Goal: Task Accomplishment & Management: Complete application form

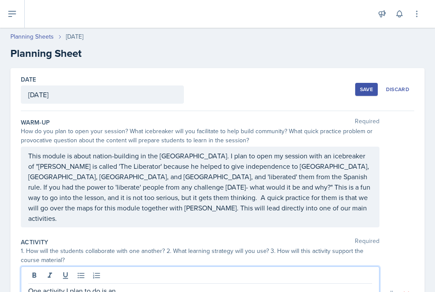
scroll to position [111, 0]
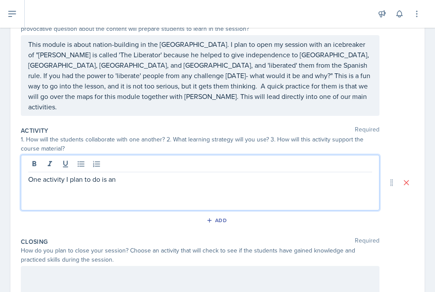
click at [126, 174] on p "One activity I plan to do is an" at bounding box center [200, 179] width 344 height 10
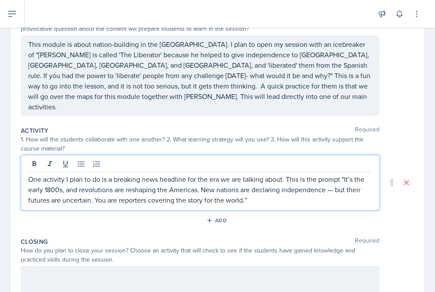
click at [258, 189] on p "One activity I plan to do is a breaking news headline for the era we are talkin…" at bounding box center [200, 189] width 344 height 31
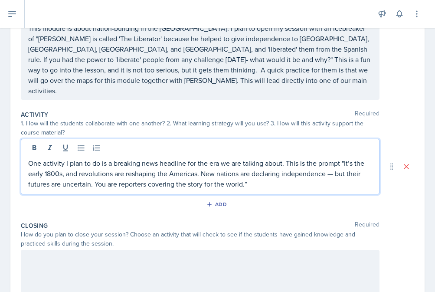
scroll to position [130, 0]
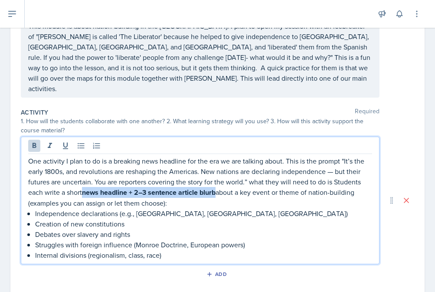
drag, startPoint x: 85, startPoint y: 183, endPoint x: 218, endPoint y: 182, distance: 133.0
click at [218, 182] on p "One activity I plan to do is a breaking news headline for the era we are talkin…" at bounding box center [200, 182] width 344 height 52
click at [34, 141] on icon at bounding box center [34, 145] width 9 height 9
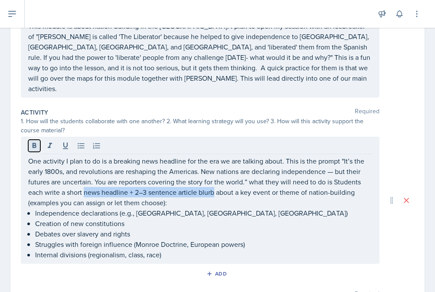
click at [34, 141] on icon at bounding box center [34, 145] width 9 height 9
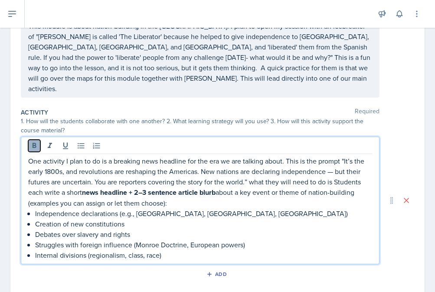
click at [34, 141] on icon at bounding box center [34, 145] width 9 height 9
click at [214, 228] on p "Debates over slavery and rights" at bounding box center [203, 233] width 337 height 10
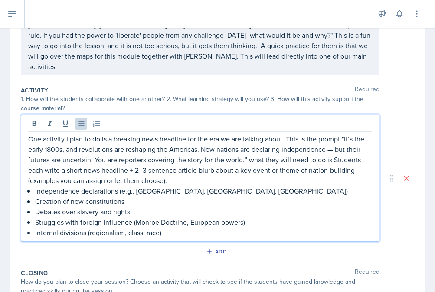
scroll to position [153, 0]
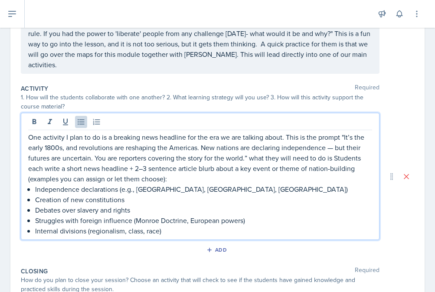
click at [211, 225] on p "Internal divisions (regionalism, class, race)" at bounding box center [203, 230] width 337 height 10
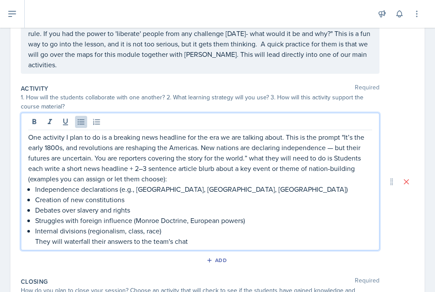
click at [195, 236] on p "They will waterfall their answers to the team's chat" at bounding box center [203, 241] width 337 height 10
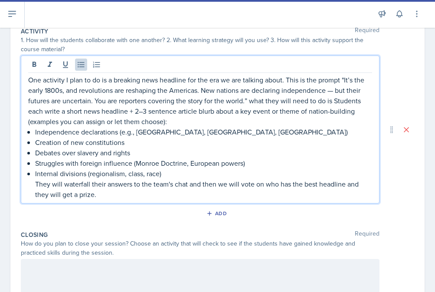
scroll to position [217, 0]
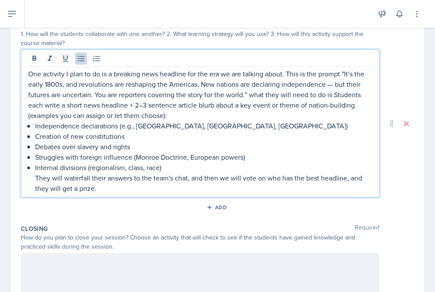
click at [169, 181] on p "They will waterfall their answers to the team's chat, and then we will vote on …" at bounding box center [203, 182] width 337 height 21
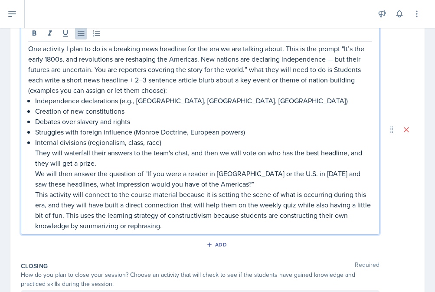
scroll to position [247, 0]
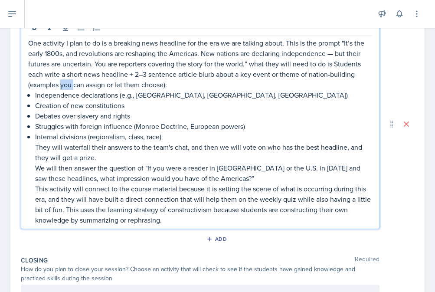
drag, startPoint x: 73, startPoint y: 75, endPoint x: 61, endPoint y: 76, distance: 12.2
click at [61, 76] on p "One activity I plan to do is a breaking news headline for the era we are talkin…" at bounding box center [200, 64] width 344 height 52
drag, startPoint x: 162, startPoint y: 77, endPoint x: 27, endPoint y: 74, distance: 135.2
click at [27, 74] on div "One activity I plan to do is a breaking news headline for the era we are talkin…" at bounding box center [200, 124] width 358 height 210
click at [159, 72] on p "One activity I plan to do is a breaking news headline for the era we are talkin…" at bounding box center [200, 64] width 344 height 52
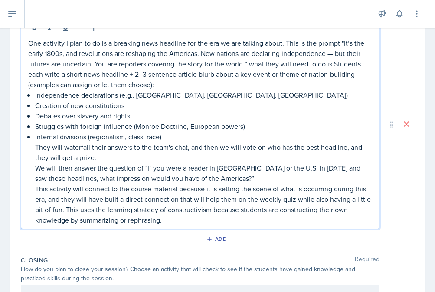
click at [151, 75] on p "One activity I plan to do is a breaking news headline for the era we are talkin…" at bounding box center [200, 64] width 344 height 52
drag, startPoint x: 152, startPoint y: 75, endPoint x: 62, endPoint y: 75, distance: 90.6
click at [62, 75] on p "One activity I plan to do is a breaking news headline for the era we are talkin…" at bounding box center [200, 64] width 344 height 52
click at [78, 75] on p "One activity I plan to do is a breaking news headline for the era we are talkin…" at bounding box center [200, 64] width 344 height 52
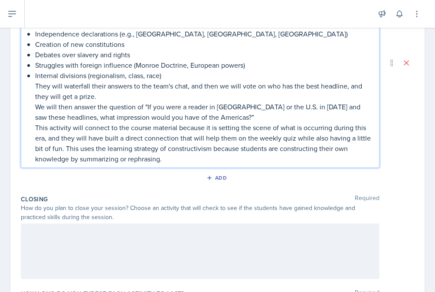
scroll to position [309, 0]
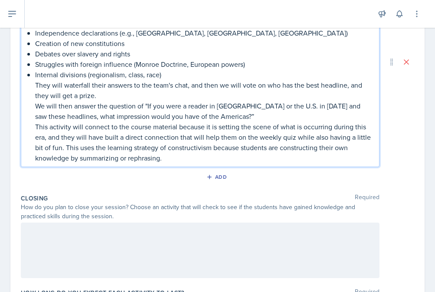
click at [179, 144] on p "This activity will connect to the course material because it is setting the sce…" at bounding box center [203, 142] width 337 height 42
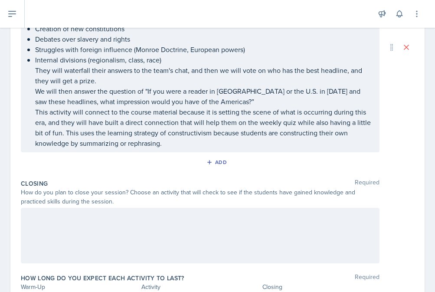
click at [105, 215] on div at bounding box center [200, 235] width 358 height 55
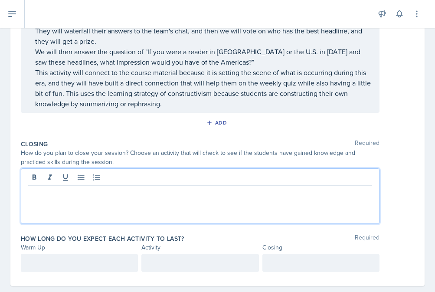
scroll to position [353, 0]
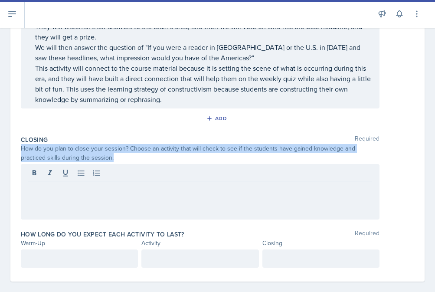
drag, startPoint x: 19, startPoint y: 140, endPoint x: 86, endPoint y: 149, distance: 67.3
copy div "How do you plan to close your session? Choose an activity that will check to se…"
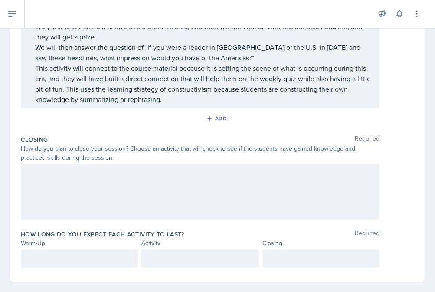
click at [105, 192] on div at bounding box center [200, 191] width 358 height 55
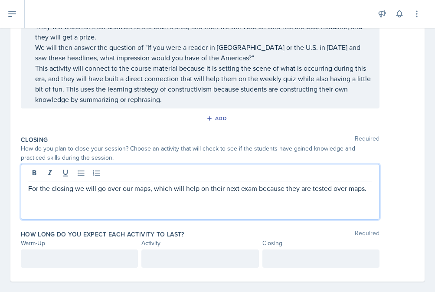
click at [172, 185] on div "For the closing we will go over our maps, which will help on their next exam be…" at bounding box center [200, 191] width 358 height 55
click at [151, 183] on p "For the closing, we will go over our maps, which will help on their next exam b…" at bounding box center [200, 188] width 344 height 10
click at [165, 190] on p "For the closing, we will go over our maps using Seterra, which will help on the…" at bounding box center [200, 193] width 344 height 21
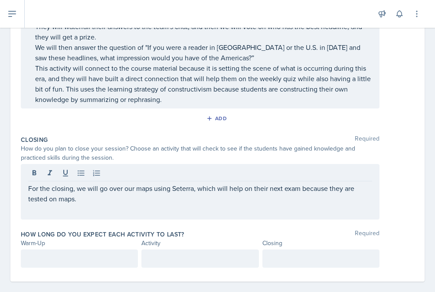
click at [91, 195] on div "For the closing, we will go over our maps using Seterra, which will help on the…" at bounding box center [200, 191] width 358 height 55
click at [89, 194] on div "For the closing, we will go over our maps using Seterra, which will help on the…" at bounding box center [200, 191] width 358 height 55
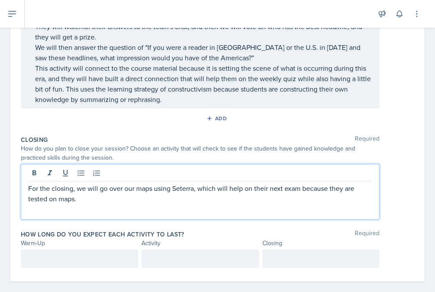
click at [85, 190] on p "For the closing, we will go over our maps using Seterra, which will help on the…" at bounding box center [200, 193] width 344 height 21
click at [156, 190] on p "For the closing, we will go over our maps using Seterra, which will help on the…" at bounding box center [200, 193] width 344 height 21
click at [228, 193] on div "For the closing, we will go over our maps using Seterra, which will help them o…" at bounding box center [200, 191] width 358 height 55
click at [227, 188] on p "For the closing, we will go over our maps using Seterra, which will help them o…" at bounding box center [200, 193] width 344 height 21
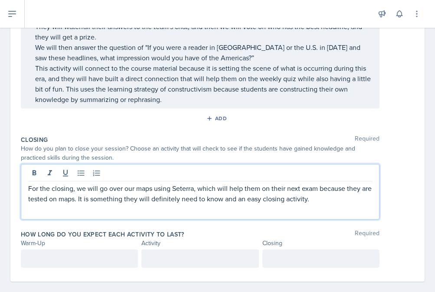
click at [108, 249] on div at bounding box center [79, 258] width 117 height 18
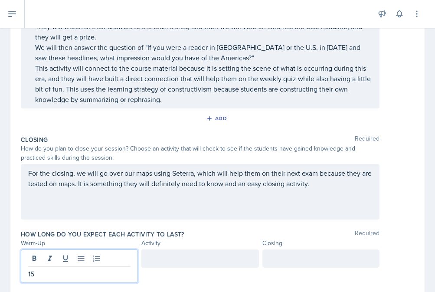
click at [171, 253] on div at bounding box center [199, 258] width 117 height 18
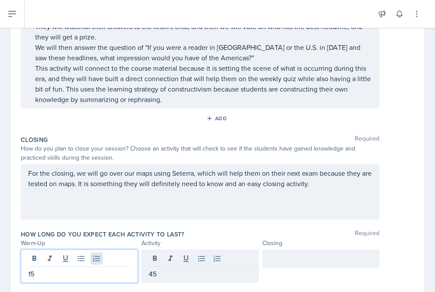
click at [99, 249] on div "15" at bounding box center [79, 265] width 117 height 33
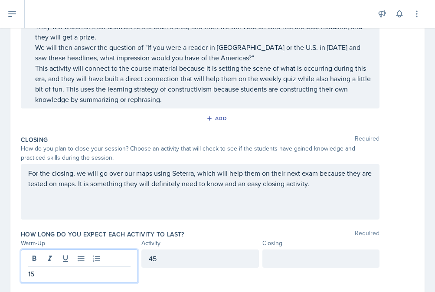
click at [86, 268] on p "15" at bounding box center [79, 273] width 102 height 10
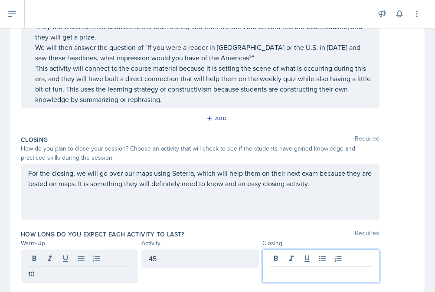
click at [278, 249] on div at bounding box center [320, 265] width 117 height 33
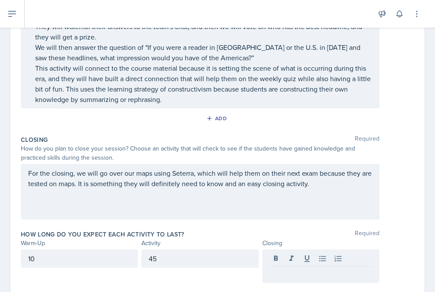
click at [94, 237] on div "How long do you expect each activity to last? Required Warm-Up Activity Closing…" at bounding box center [217, 257] width 393 height 63
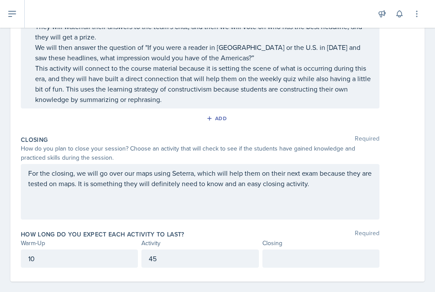
click at [94, 249] on div "10" at bounding box center [79, 258] width 117 height 18
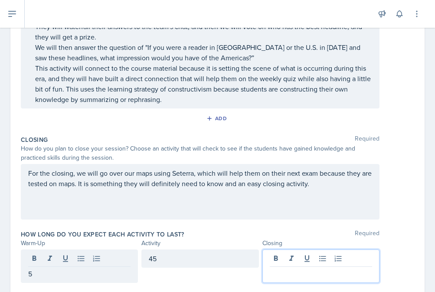
click at [272, 252] on div at bounding box center [320, 265] width 117 height 33
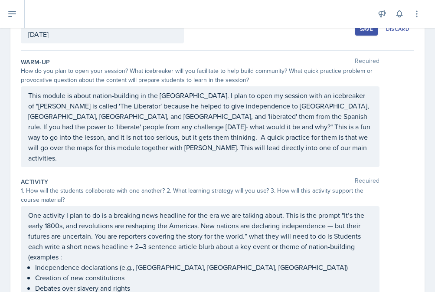
scroll to position [75, 0]
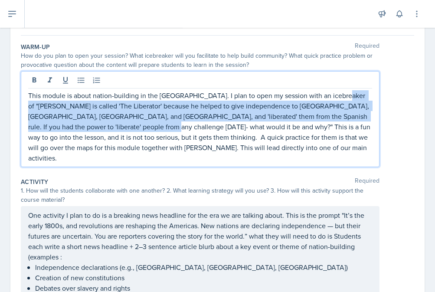
drag, startPoint x: 337, startPoint y: 97, endPoint x: 131, endPoint y: 130, distance: 208.6
click at [130, 130] on p "This module is about nation-building in the [GEOGRAPHIC_DATA]. I plan to open m…" at bounding box center [200, 126] width 344 height 73
copy p "[PERSON_NAME] is called 'The Liberator' because he helped to give independence …"
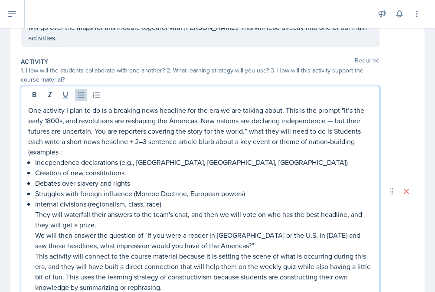
scroll to position [211, 0]
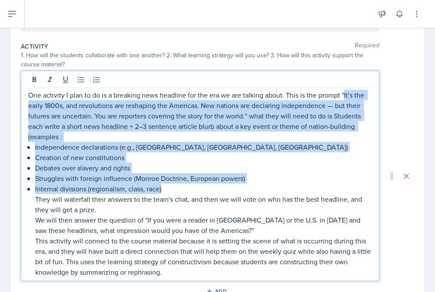
drag, startPoint x: 345, startPoint y: 87, endPoint x: 260, endPoint y: 179, distance: 125.4
click at [260, 179] on div "One activity I plan to do is a breaking news headline for the era we are talkin…" at bounding box center [200, 183] width 344 height 187
copy div "It’s the early 1800s, and revolutions are reshaping the Americas. New nations a…"
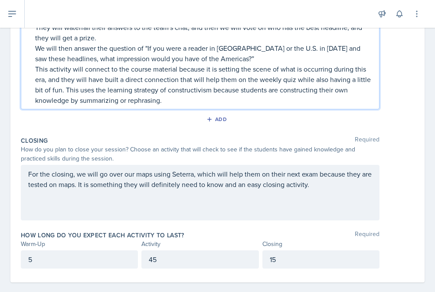
scroll to position [368, 0]
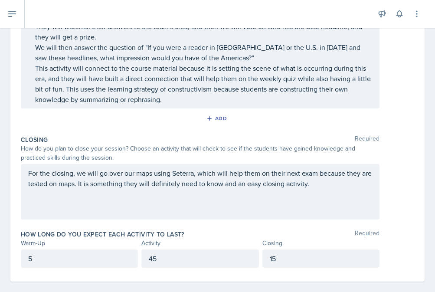
click at [68, 132] on div "Closing Required How do you plan to close your session? Choose an activity that…" at bounding box center [217, 179] width 393 height 94
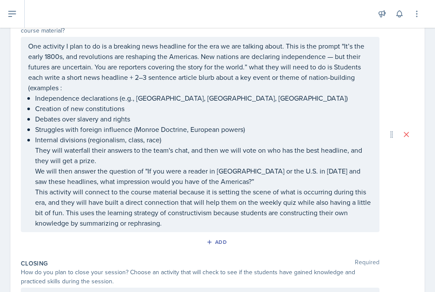
scroll to position [0, 0]
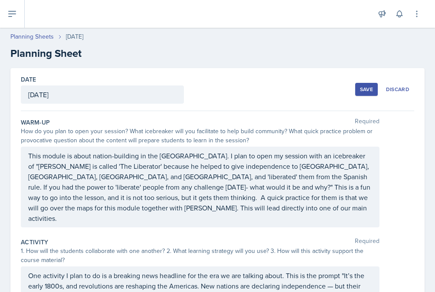
click at [368, 87] on div "Save" at bounding box center [366, 89] width 13 height 7
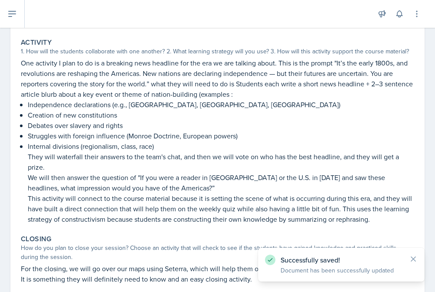
scroll to position [258, 0]
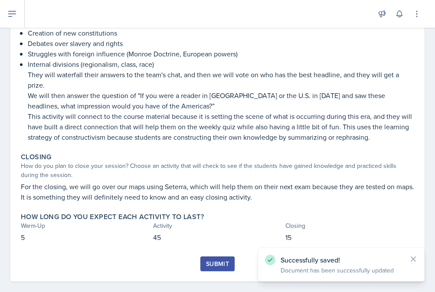
click at [203, 256] on button "Submit" at bounding box center [217, 263] width 34 height 15
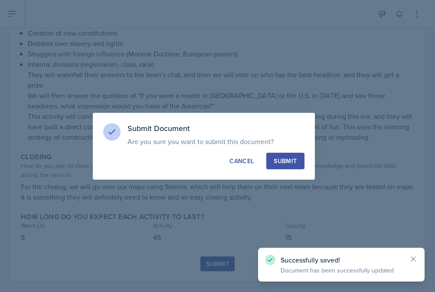
click at [279, 156] on button "Submit" at bounding box center [285, 161] width 38 height 16
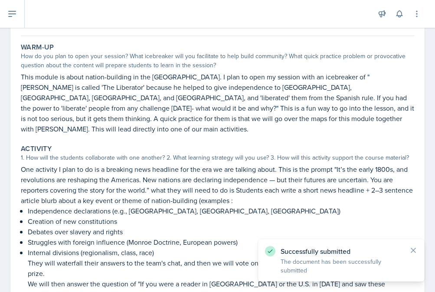
scroll to position [0, 0]
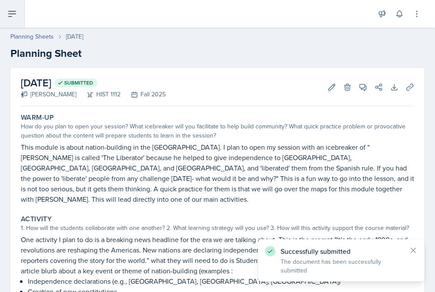
click at [13, 17] on icon at bounding box center [12, 14] width 10 height 10
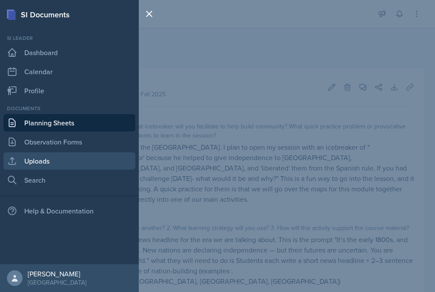
click at [39, 153] on link "Uploads" at bounding box center [69, 160] width 132 height 17
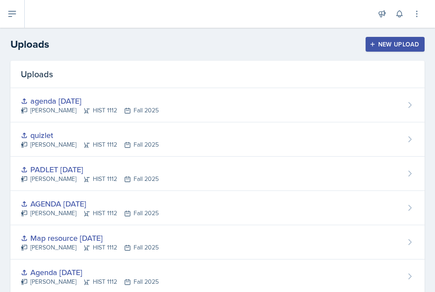
click at [389, 45] on div "New Upload" at bounding box center [395, 44] width 48 height 7
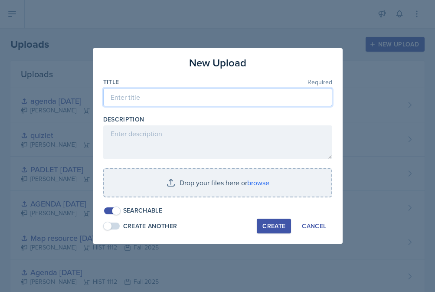
click at [201, 102] on input at bounding box center [217, 97] width 229 height 18
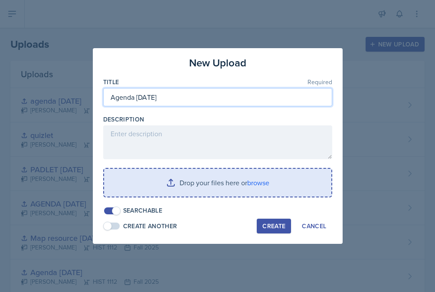
type input "Agenda [DATE]"
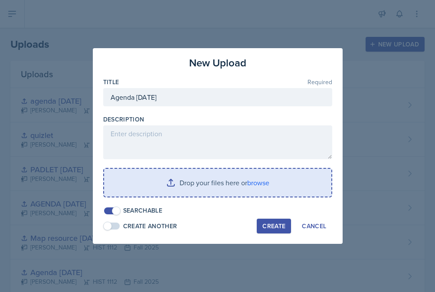
click at [210, 188] on input "file" at bounding box center [217, 183] width 227 height 28
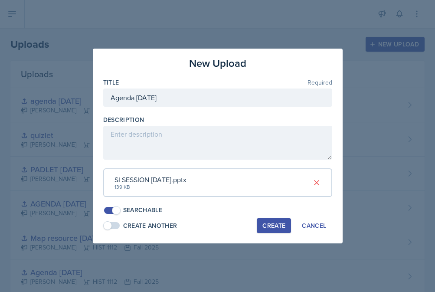
click at [279, 227] on div "Create" at bounding box center [273, 225] width 23 height 7
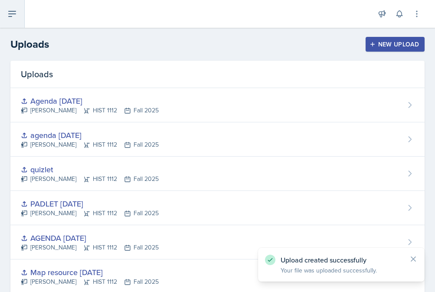
click at [10, 23] on button at bounding box center [12, 14] width 25 height 28
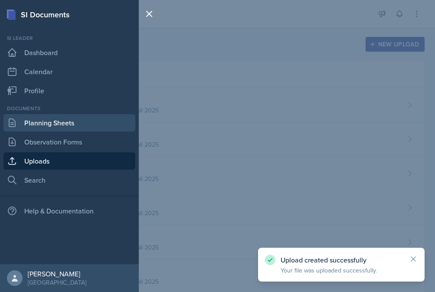
click at [39, 118] on link "Planning Sheets" at bounding box center [69, 122] width 132 height 17
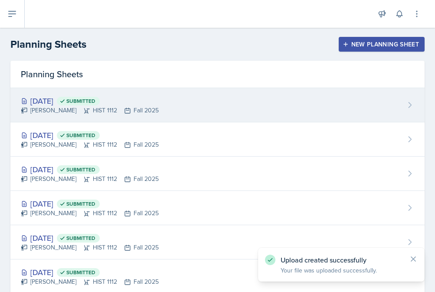
click at [126, 107] on div "[PERSON_NAME] HIST 1112 Fall 2025" at bounding box center [90, 110] width 138 height 9
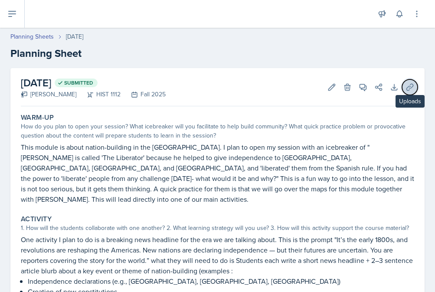
click at [412, 91] on icon at bounding box center [409, 87] width 9 height 9
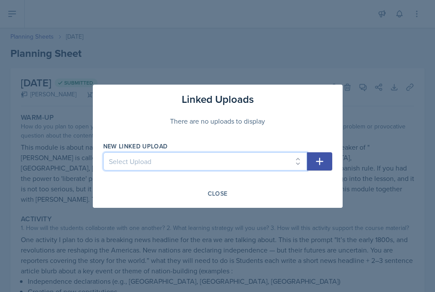
click at [282, 155] on select "Select Upload Session 2 planning sheet module 1 Session 2 planning sheet module…" at bounding box center [205, 161] width 204 height 18
select select "0bab67ce-4e33-4989-9996-d3ff80095df2"
click at [103, 152] on select "Select Upload Session 2 planning sheet module 1 Session 2 planning sheet module…" at bounding box center [205, 161] width 204 height 18
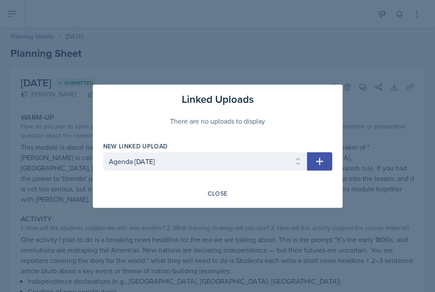
click at [319, 162] on icon "button" at bounding box center [319, 161] width 10 height 10
select select
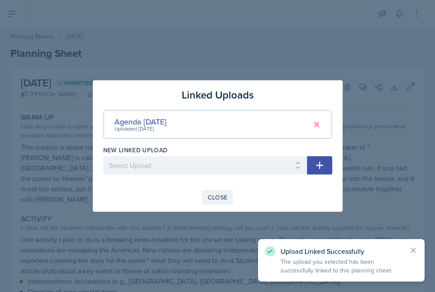
click at [217, 204] on button "Close" at bounding box center [217, 197] width 31 height 15
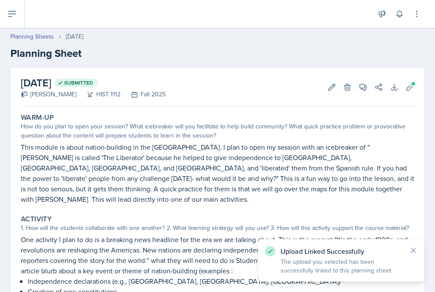
scroll to position [31, 0]
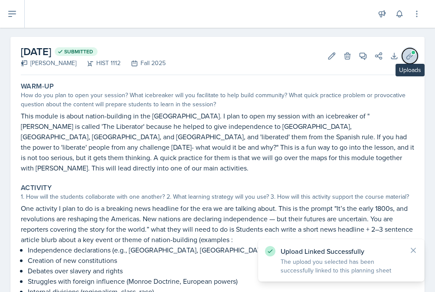
click at [406, 61] on button "Uploads" at bounding box center [410, 56] width 16 height 16
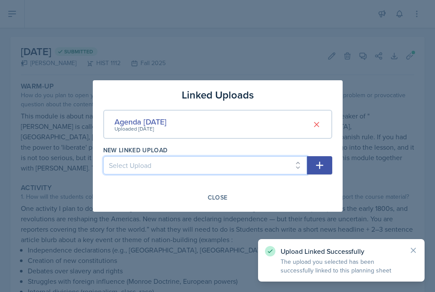
click at [246, 165] on select "Select Upload Session 2 planning sheet module 1 Session 2 planning sheet module…" at bounding box center [205, 165] width 204 height 18
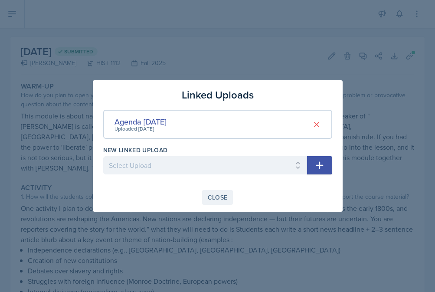
click at [211, 194] on div "Close" at bounding box center [218, 197] width 20 height 7
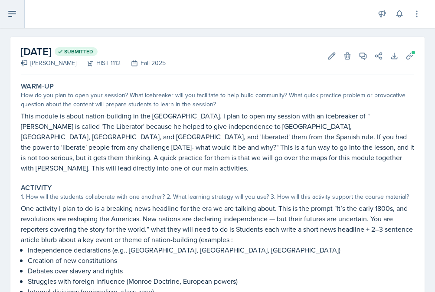
click at [20, 19] on button at bounding box center [12, 14] width 25 height 28
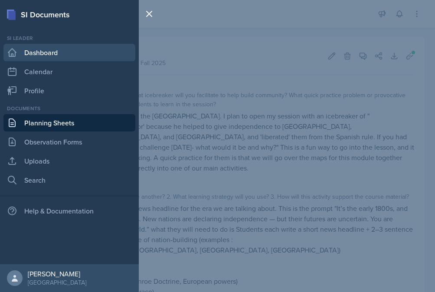
click at [44, 56] on link "Dashboard" at bounding box center [69, 52] width 132 height 17
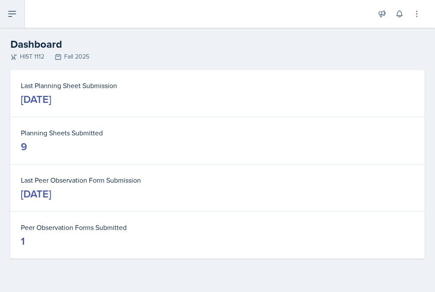
click at [15, 18] on icon at bounding box center [12, 14] width 10 height 10
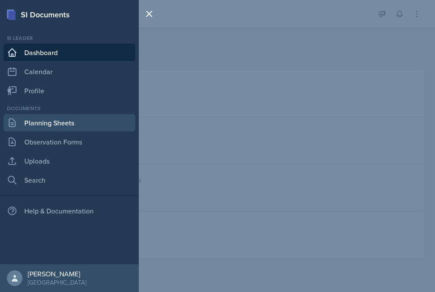
click at [37, 117] on link "Planning Sheets" at bounding box center [69, 122] width 132 height 17
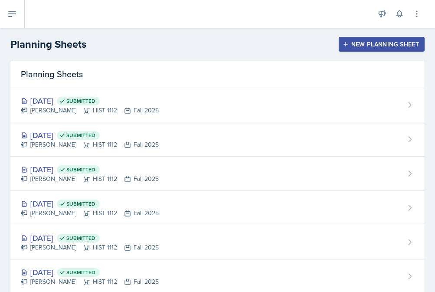
click at [353, 45] on div "New Planning Sheet" at bounding box center [381, 44] width 75 height 7
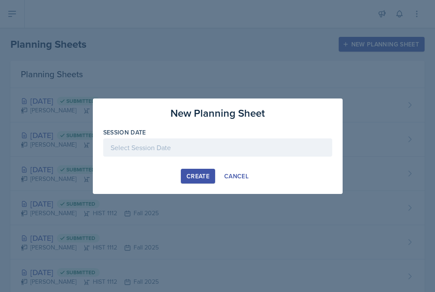
click at [246, 139] on div at bounding box center [217, 147] width 229 height 18
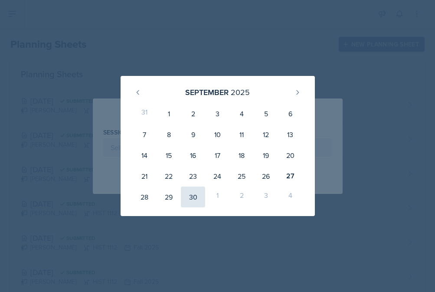
click at [191, 194] on div "30" at bounding box center [193, 196] width 24 height 21
type input "[DATE]"
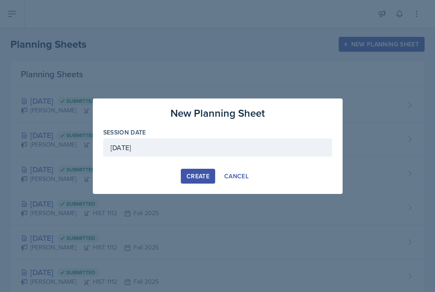
click at [189, 173] on div "Create" at bounding box center [197, 175] width 23 height 7
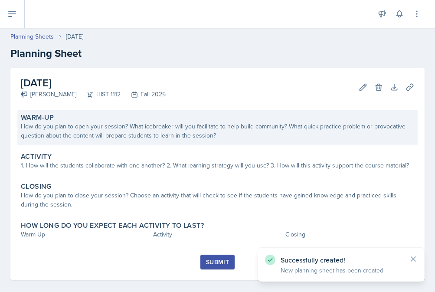
scroll to position [9, 0]
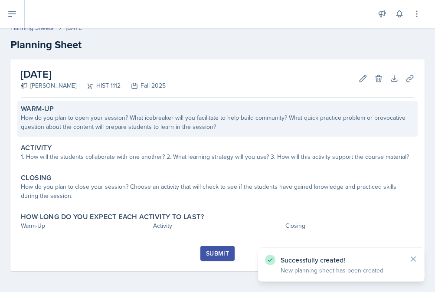
click at [181, 117] on div "How do you plan to open your session? What icebreaker will you facilitate to he…" at bounding box center [217, 122] width 393 height 18
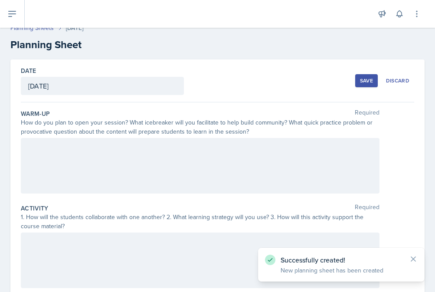
click at [126, 165] on div at bounding box center [200, 165] width 358 height 55
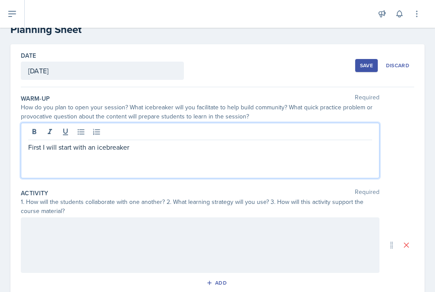
click at [161, 148] on p "First I will start with an icebreaker" at bounding box center [200, 147] width 344 height 10
click at [139, 142] on p "First, I will start with an icebreaker" at bounding box center [200, 147] width 344 height 10
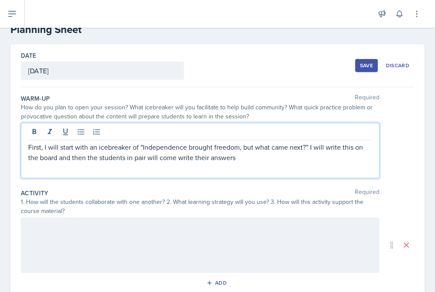
click at [146, 161] on p "First, I will start with an icebreaker of "Independence brought freedom, but wh…" at bounding box center [200, 152] width 344 height 21
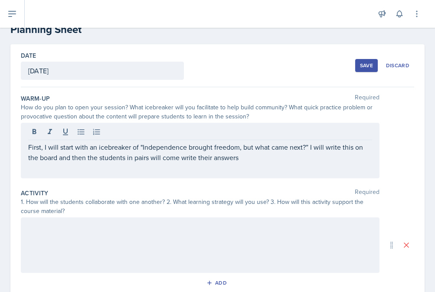
click at [236, 163] on div "First, I will start with an icebreaker of "Independence brought freedom, but wh…" at bounding box center [200, 150] width 358 height 55
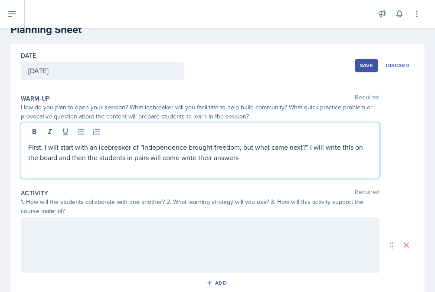
click at [242, 163] on div "First, I will start with an icebreaker of "Independence brought freedom, but wh…" at bounding box center [200, 150] width 358 height 55
click at [242, 159] on p "First, I will start with an icebreaker of "Independence brought freedom, but wh…" at bounding box center [200, 152] width 344 height 21
click at [278, 157] on p "First, I will start with an icebreaker of "Independence brought freedom, but wh…" at bounding box center [200, 152] width 344 height 21
click at [310, 147] on p "First, I will start with an icebreaker of "Independence brought freedom, but wh…" at bounding box center [200, 152] width 344 height 21
click at [257, 169] on p "First, I will start with an icebreaker of "Independence brought freedom, but wh…" at bounding box center [200, 157] width 344 height 31
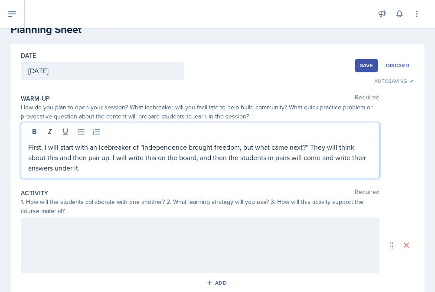
click at [282, 157] on p "First, I will start with an icebreaker of "Independence brought freedom, but wh…" at bounding box center [200, 157] width 344 height 31
click at [278, 161] on p "First, I will start with an icebreaker of "Independence brought freedom, but wh…" at bounding box center [200, 157] width 344 height 31
click at [214, 169] on p "First, I will start with an icebreaker of "Independence brought freedom, but wh…" at bounding box center [200, 157] width 344 height 31
click at [177, 172] on p "First, I will start with an icebreaker of "Independence brought freedom, but wh…" at bounding box center [200, 157] width 344 height 31
click at [194, 167] on p "First, I will start with an icebreaker of "Independence brought freedom, but wh…" at bounding box center [200, 157] width 344 height 31
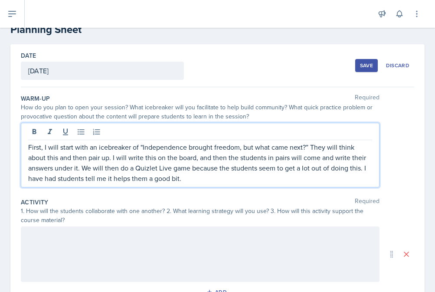
click at [288, 180] on p "First, I will start with an icebreaker of "Independence brought freedom, but wh…" at bounding box center [200, 163] width 344 height 42
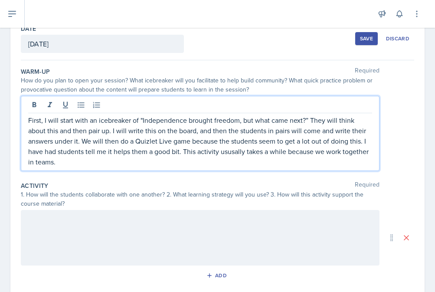
scroll to position [56, 0]
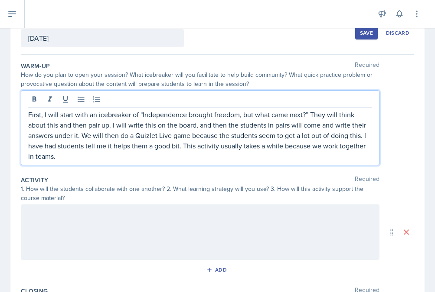
click at [182, 211] on div at bounding box center [200, 231] width 358 height 55
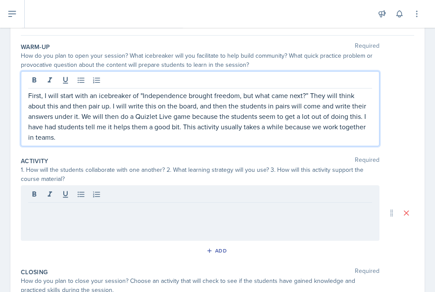
scroll to position [91, 0]
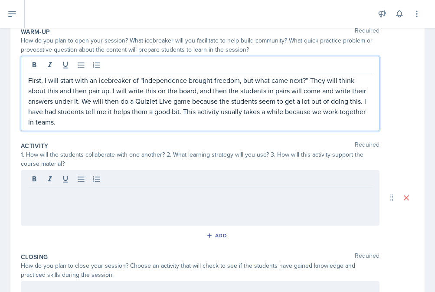
click at [123, 123] on p "First, I will start with an icebreaker of "Independence brought freedom, but wh…" at bounding box center [200, 101] width 344 height 52
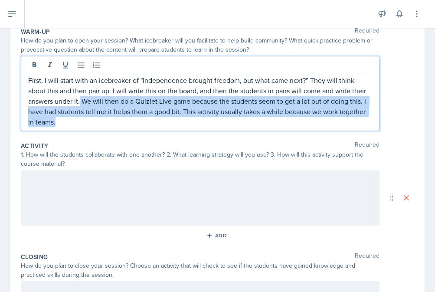
drag, startPoint x: 123, startPoint y: 123, endPoint x: 81, endPoint y: 101, distance: 48.3
click at [81, 101] on p "First, I will start with an icebreaker of "Independence brought freedom, but wh…" at bounding box center [200, 101] width 344 height 52
copy p "We will then do a Quizlet Live game because the students seem to get a lot out …"
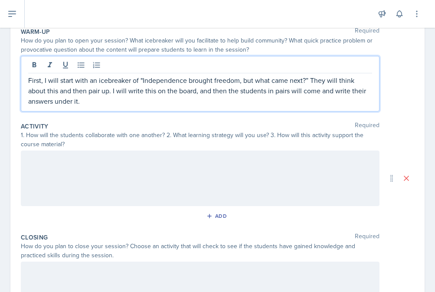
click at [54, 174] on div at bounding box center [200, 177] width 358 height 55
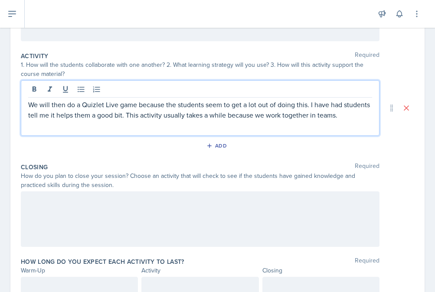
scroll to position [179, 0]
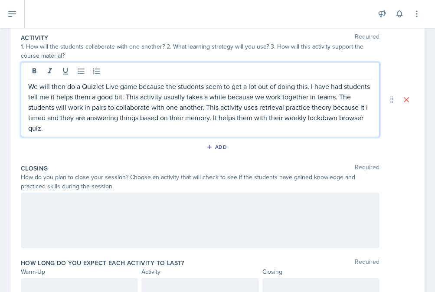
click at [269, 131] on p "We will then do a Quizlet Live game because the students seem to get a lot out …" at bounding box center [200, 107] width 344 height 52
click at [369, 111] on p "We will then do a Quizlet Live game because the students seem to get a lot out …" at bounding box center [200, 107] width 344 height 52
click at [76, 131] on p "We will then do a Quizlet Live game because the students seem to get a lot out …" at bounding box center [200, 107] width 344 height 52
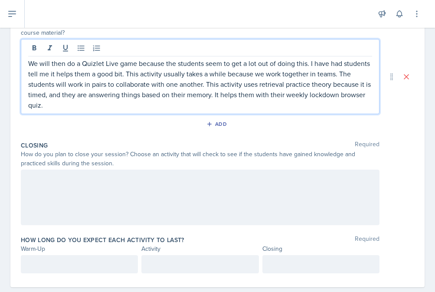
scroll to position [218, 0]
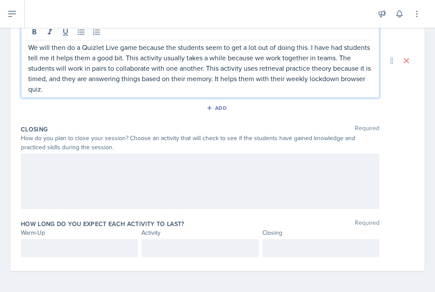
click at [62, 175] on div at bounding box center [200, 180] width 358 height 55
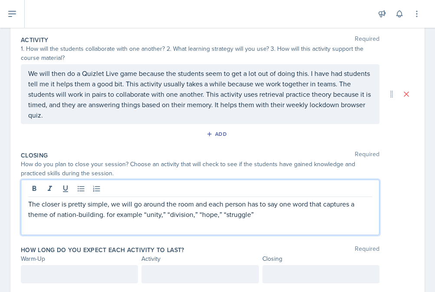
scroll to position [178, 0]
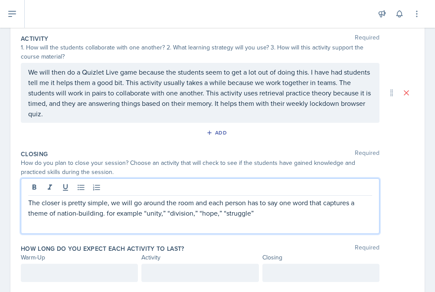
click at [265, 214] on p "The closer is pretty simple, we will go around the room and each person has to …" at bounding box center [200, 207] width 344 height 21
click at [142, 215] on p "The closer is pretty simple, we will go around the room and each person has to …" at bounding box center [200, 207] width 344 height 21
click at [272, 213] on p "The closer is pretty simple, we will go around the room and each person has to …" at bounding box center [200, 207] width 344 height 21
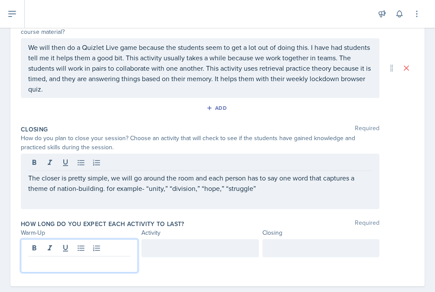
click at [117, 258] on p at bounding box center [79, 263] width 102 height 10
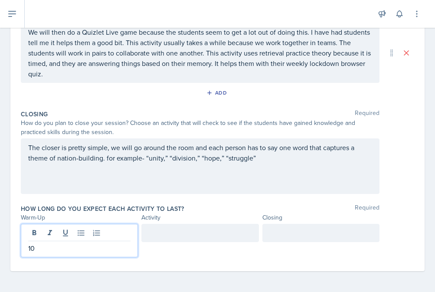
click at [195, 238] on div at bounding box center [199, 233] width 117 height 18
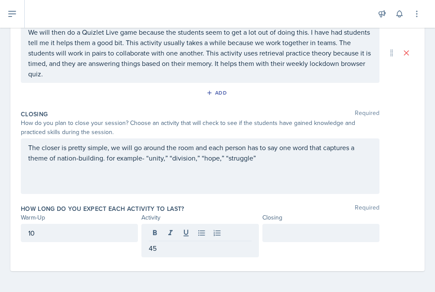
click at [305, 241] on div at bounding box center [320, 233] width 117 height 18
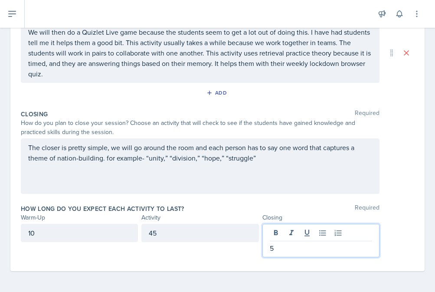
click at [237, 211] on div "How long do you expect each activity to last? Required" at bounding box center [217, 208] width 393 height 9
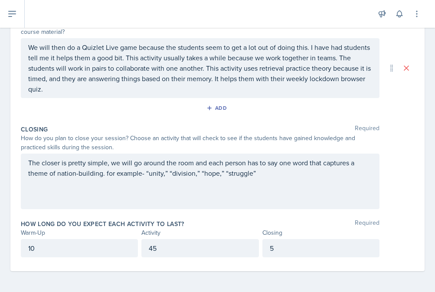
scroll to position [203, 0]
click at [274, 180] on div "The closer is pretty simple, we will go around the room and each person has to …" at bounding box center [200, 180] width 358 height 55
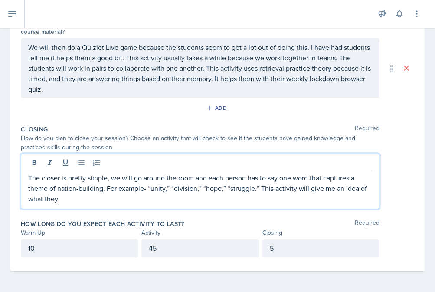
click at [94, 200] on p "The closer is pretty simple, we will go around the room and each person has to …" at bounding box center [200, 187] width 344 height 31
drag, startPoint x: 163, startPoint y: 202, endPoint x: 140, endPoint y: 201, distance: 23.4
click at [140, 201] on p "The closer is pretty simple, we will go around the room and each person has to …" at bounding box center [200, 187] width 344 height 31
click at [151, 198] on p "The closer is pretty simple, we will go around the room and each person has to …" at bounding box center [200, 187] width 344 height 31
click at [199, 198] on p "The closer is pretty simple, we will go around the room and each person has to …" at bounding box center [200, 187] width 344 height 31
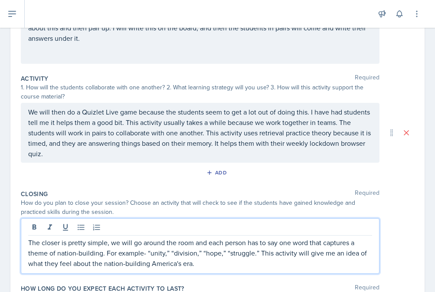
scroll to position [178, 0]
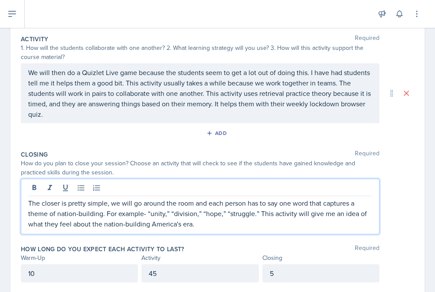
click at [208, 205] on p "The closer is pretty simple, we will go around the room and each person has to …" at bounding box center [200, 213] width 344 height 31
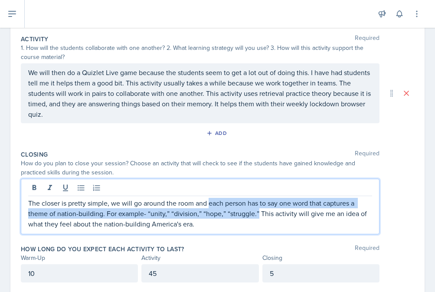
drag, startPoint x: 208, startPoint y: 205, endPoint x: 256, endPoint y: 213, distance: 48.4
click at [256, 213] on p "The closer is pretty simple, we will go around the room and each person has to …" at bounding box center [200, 213] width 344 height 31
copy p "each person has to say one word that captures a theme of nation-building. For e…"
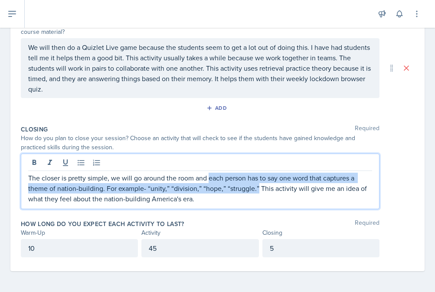
scroll to position [0, 0]
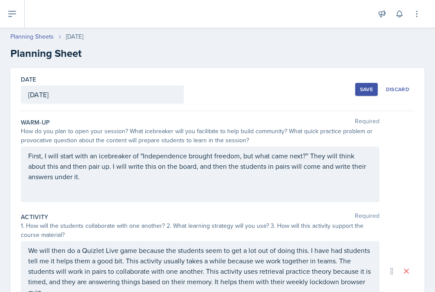
click at [366, 90] on div "Save" at bounding box center [366, 89] width 13 height 7
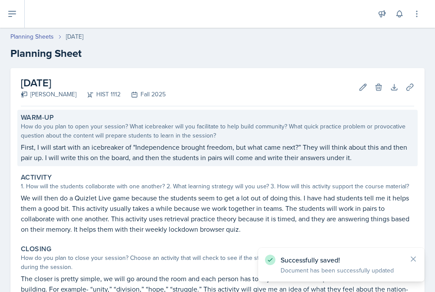
scroll to position [113, 0]
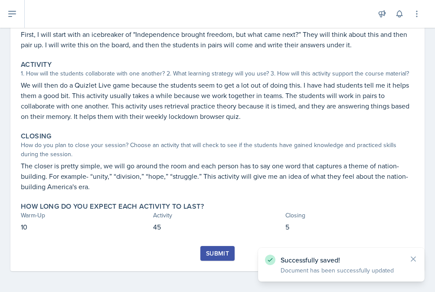
click at [217, 265] on div "Submit" at bounding box center [217, 258] width 393 height 25
click at [216, 252] on div "Submit" at bounding box center [217, 253] width 23 height 7
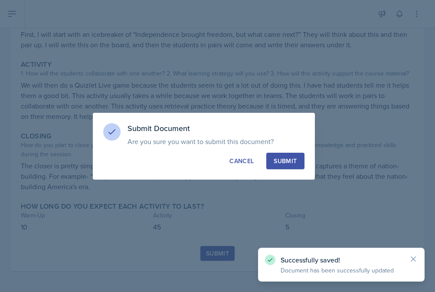
click at [284, 151] on div "Submit Document Are you sure you want to submit this document? This document wi…" at bounding box center [204, 146] width 222 height 67
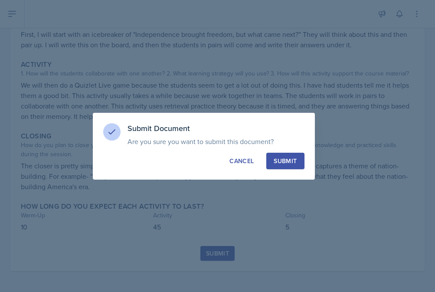
click at [284, 156] on div "Submit" at bounding box center [284, 160] width 23 height 9
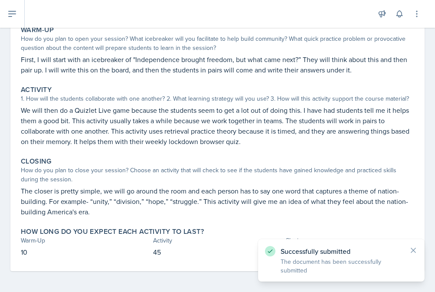
scroll to position [88, 0]
click at [11, 18] on icon at bounding box center [12, 14] width 10 height 10
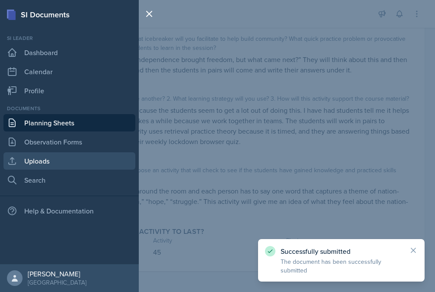
click at [38, 158] on link "Uploads" at bounding box center [69, 160] width 132 height 17
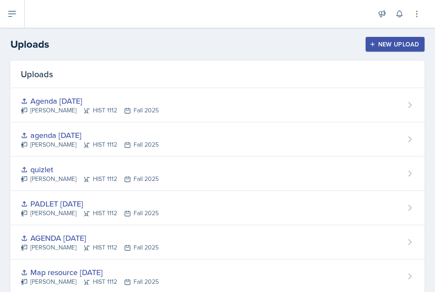
click at [390, 39] on button "New Upload" at bounding box center [394, 44] width 59 height 15
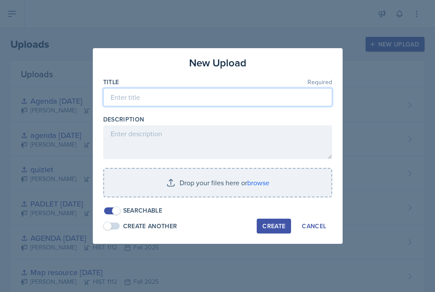
click at [212, 99] on input at bounding box center [217, 97] width 229 height 18
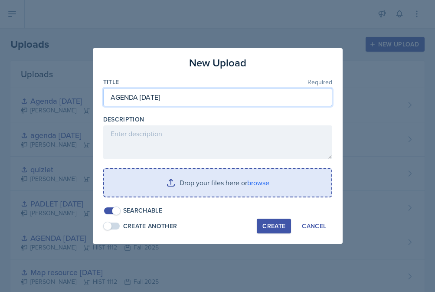
type input "AGENDA [DATE]"
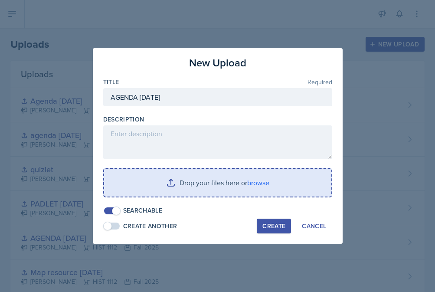
click at [205, 181] on input "file" at bounding box center [217, 183] width 227 height 28
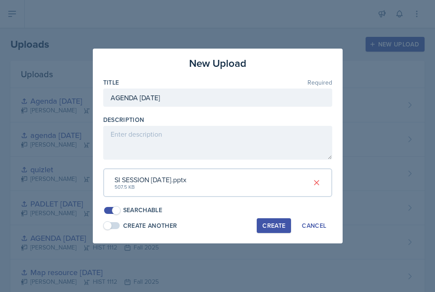
click at [270, 225] on div "Create" at bounding box center [273, 225] width 23 height 7
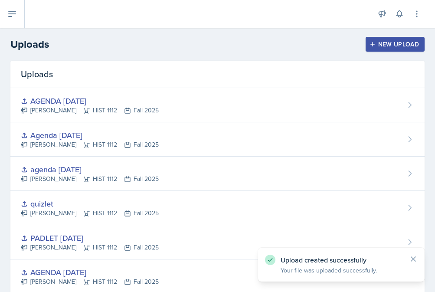
click at [400, 44] on div "New Upload" at bounding box center [395, 44] width 48 height 7
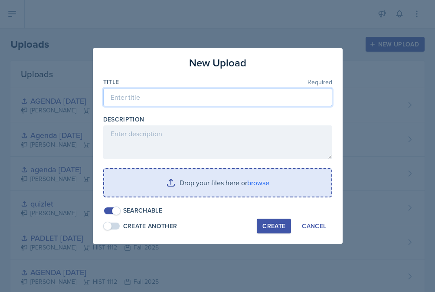
click at [221, 102] on input at bounding box center [217, 97] width 229 height 18
type input "QUizlet [DATE]"
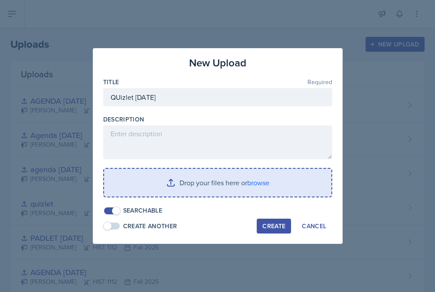
click at [236, 183] on input "file" at bounding box center [217, 183] width 227 height 28
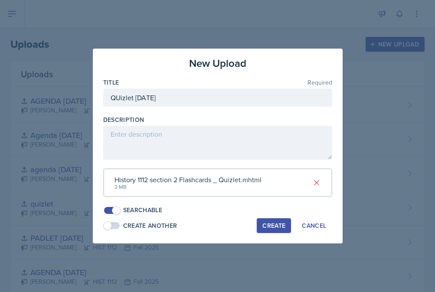
click at [270, 224] on div "Create" at bounding box center [273, 225] width 23 height 7
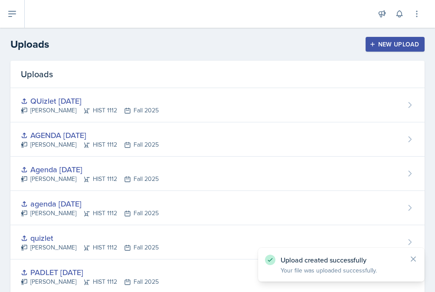
click at [25, 13] on div "Announcements New Announcement Title Message Create Notifications [DATE] 9:14 P…" at bounding box center [230, 14] width 410 height 28
click at [16, 13] on icon at bounding box center [12, 14] width 10 height 10
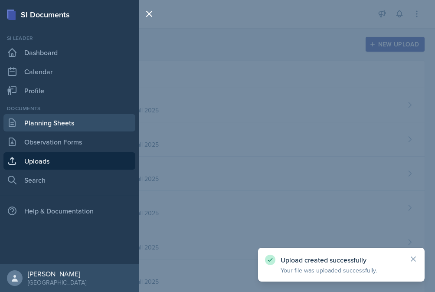
click at [62, 129] on link "Planning Sheets" at bounding box center [69, 122] width 132 height 17
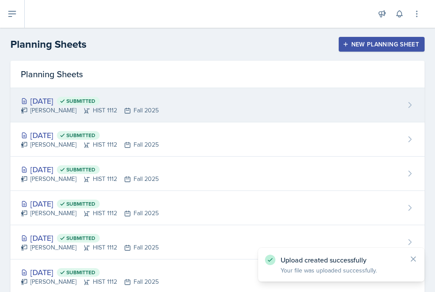
click at [150, 106] on div "[DATE] Submitted [PERSON_NAME] HIST 1112 Fall 2025" at bounding box center [217, 105] width 414 height 34
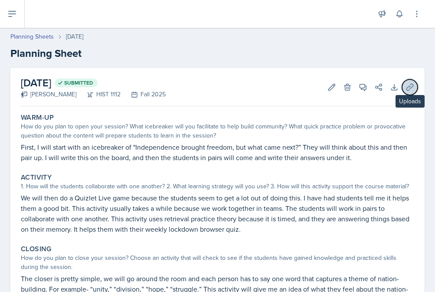
click at [406, 84] on icon at bounding box center [409, 87] width 9 height 9
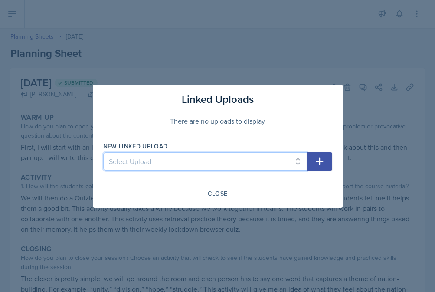
click at [233, 154] on select "Select Upload Session 2 planning sheet module 1 Session 2 planning sheet module…" at bounding box center [205, 161] width 204 height 18
select select "74f0ce5b-0eaf-4118-8805-a931f42eb3e4"
click at [103, 152] on select "Select Upload Session 2 planning sheet module 1 Session 2 planning sheet module…" at bounding box center [205, 161] width 204 height 18
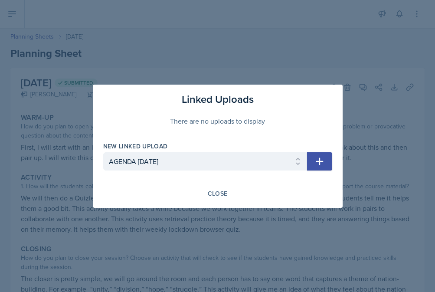
click at [312, 159] on button "button" at bounding box center [319, 161] width 25 height 18
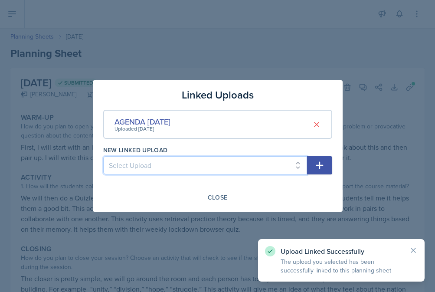
click at [260, 170] on select "Select Upload Session 2 planning sheet module 1 Session 2 planning sheet module…" at bounding box center [205, 165] width 204 height 18
select select "62a61f97-df05-42db-8499-9933e8bf5668"
click at [103, 156] on select "Select Upload Session 2 planning sheet module 1 Session 2 planning sheet module…" at bounding box center [205, 165] width 204 height 18
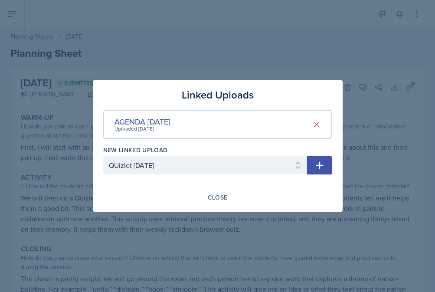
click at [321, 163] on icon "button" at bounding box center [319, 165] width 10 height 10
select select
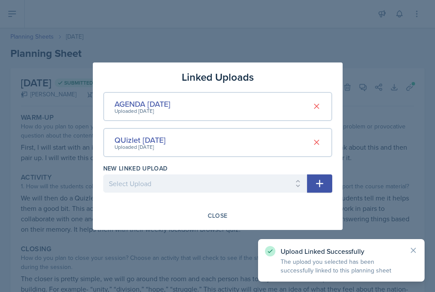
click at [226, 223] on div "Linked Uploads AGENDA [DATE] Uploaded [DATE] QUizlet [DATE] Uploaded [DATE] New…" at bounding box center [218, 145] width 250 height 167
click at [225, 216] on div "Close" at bounding box center [218, 215] width 20 height 7
